Goal: Find specific page/section: Find specific page/section

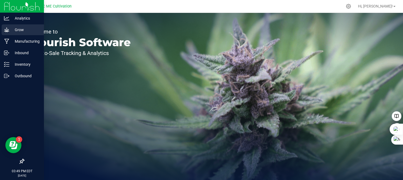
click at [8, 31] on icon at bounding box center [6, 29] width 5 height 5
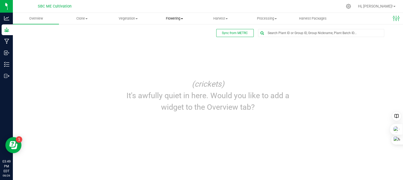
click at [182, 19] on span at bounding box center [182, 18] width 2 height 1
click at [175, 19] on span "Flowering" at bounding box center [174, 18] width 46 height 5
click at [174, 18] on span "Flowering" at bounding box center [174, 18] width 46 height 5
click at [174, 44] on span "Flowering plants" at bounding box center [172, 45] width 43 height 5
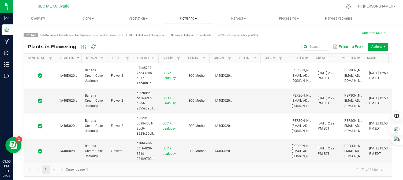
click at [196, 18] on span at bounding box center [196, 18] width 2 height 1
click at [195, 37] on span "Flowering groups" at bounding box center [185, 38] width 44 height 5
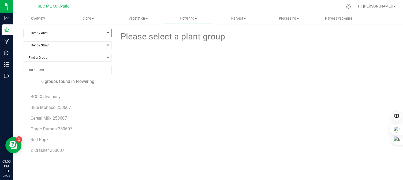
click at [103, 32] on span "Filter by Area" at bounding box center [64, 33] width 81 height 8
click at [84, 49] on li "Flower 1" at bounding box center [67, 50] width 87 height 8
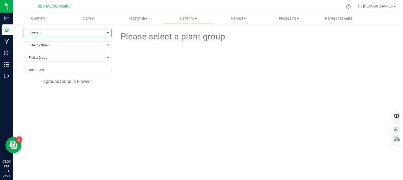
click at [106, 33] on span "select" at bounding box center [108, 33] width 4 height 4
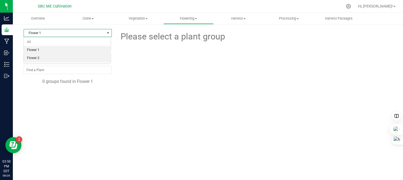
click at [82, 58] on li "Flower 2" at bounding box center [67, 58] width 87 height 8
